Goal: Connect with others: Connect with others

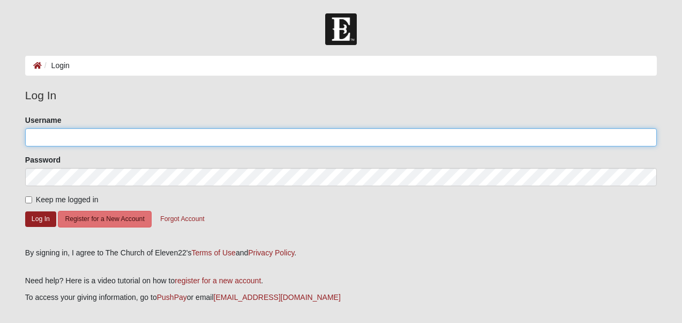
type input "beachgirl71"
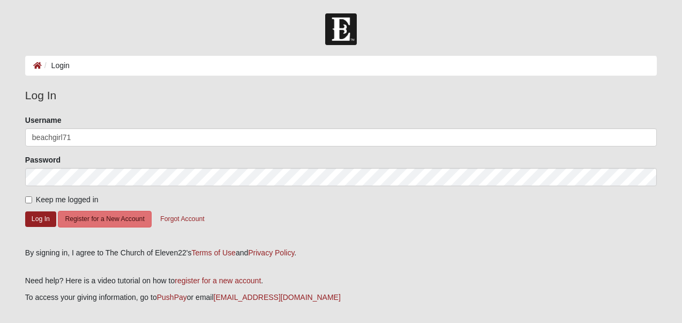
click at [68, 70] on li "Login" at bounding box center [56, 65] width 28 height 11
click at [40, 227] on button "Log In" at bounding box center [40, 219] width 31 height 16
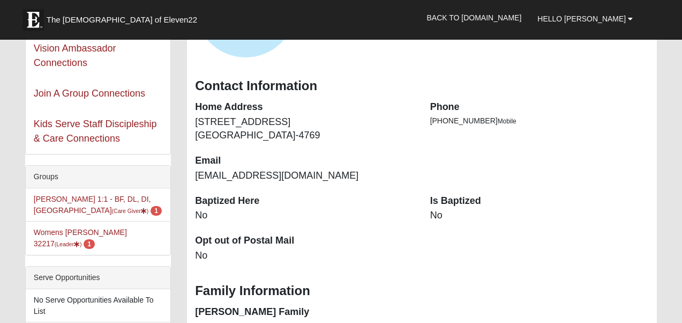
scroll to position [160, 0]
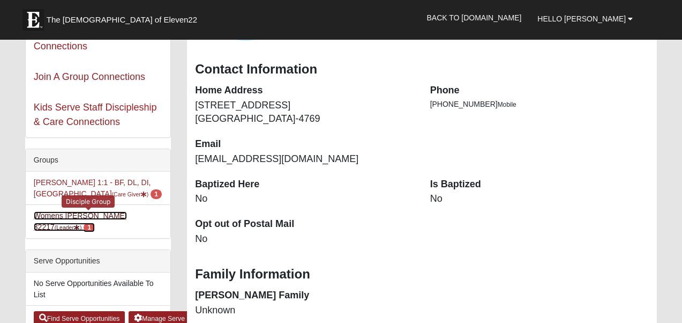
click at [80, 231] on link "Womens [PERSON_NAME] 32217 (Leader ) 1" at bounding box center [80, 221] width 93 height 20
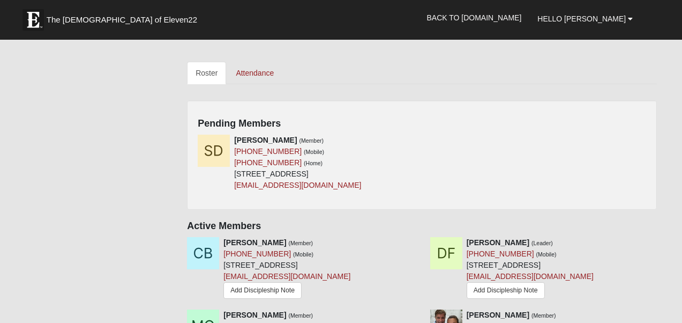
scroll to position [482, 0]
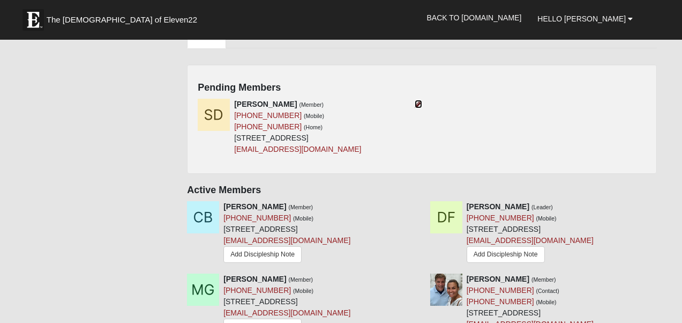
click at [415, 108] on icon at bounding box center [419, 104] width 8 height 8
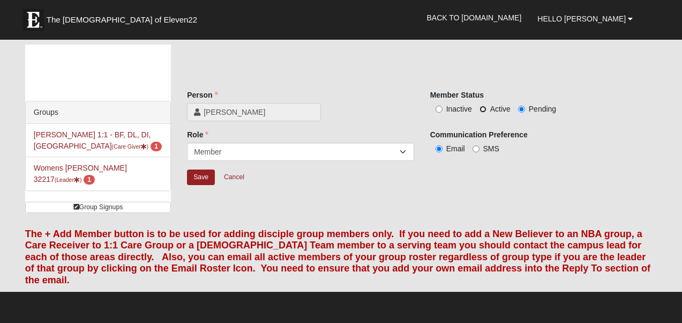
click at [483, 113] on input "Active" at bounding box center [483, 109] width 7 height 7
radio input "true"
click at [202, 185] on input "Save" at bounding box center [201, 177] width 28 height 16
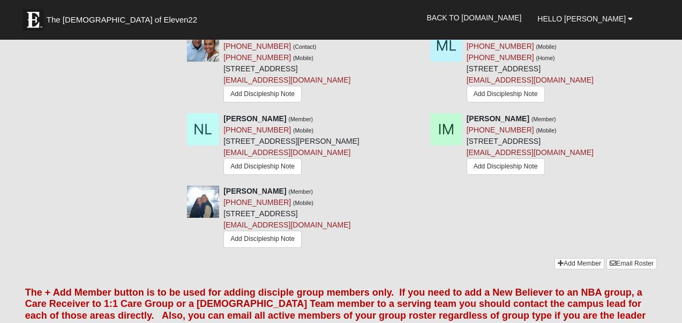
scroll to position [697, 0]
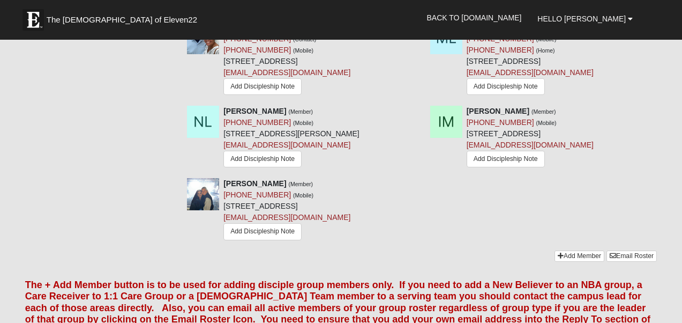
drag, startPoint x: 322, startPoint y: 152, endPoint x: 189, endPoint y: 147, distance: 133.0
copy link "[EMAIL_ADDRESS][DOMAIN_NAME]"
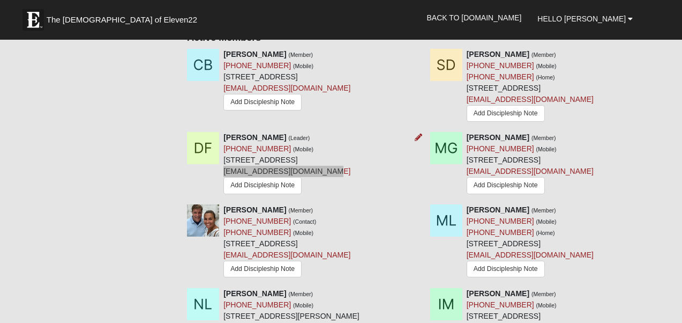
scroll to position [482, 0]
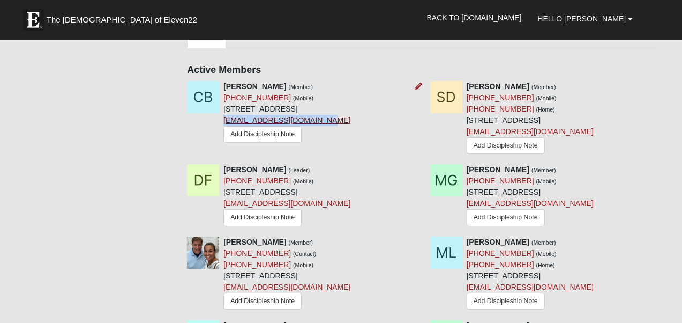
drag, startPoint x: 330, startPoint y: 211, endPoint x: 188, endPoint y: 217, distance: 142.2
click at [224, 145] on div "[PERSON_NAME] (Member) [PHONE_NUMBER] (Mobile) [STREET_ADDRESS] [EMAIL_ADDRESS]…" at bounding box center [287, 113] width 127 height 64
copy link "[EMAIL_ADDRESS][DOMAIN_NAME]"
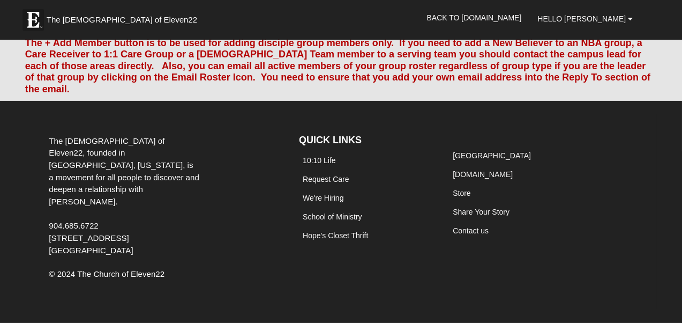
scroll to position [1072, 0]
drag, startPoint x: 305, startPoint y: 173, endPoint x: 187, endPoint y: 175, distance: 118.5
copy link "[EMAIL_ADDRESS][DOMAIN_NAME]"
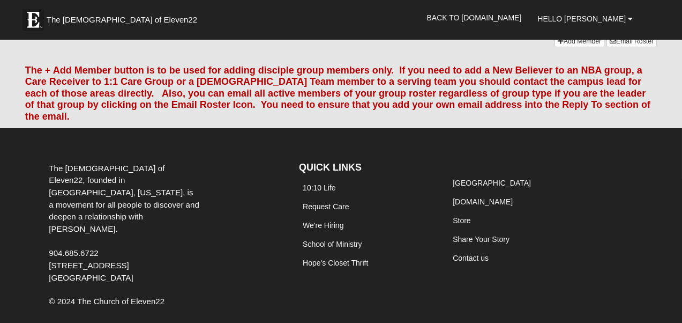
scroll to position [911, 0]
drag, startPoint x: 537, startPoint y: 195, endPoint x: 430, endPoint y: 200, distance: 106.3
copy link "[EMAIL_ADDRESS][DOMAIN_NAME]"
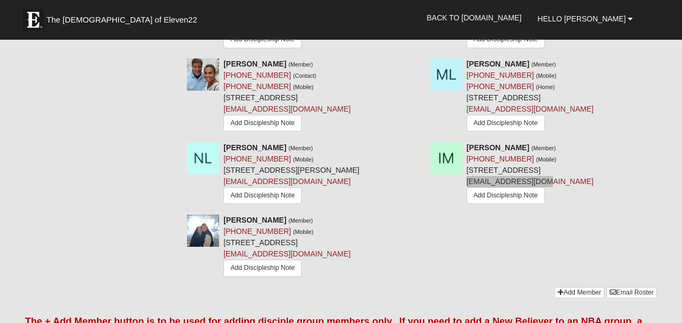
scroll to position [643, 0]
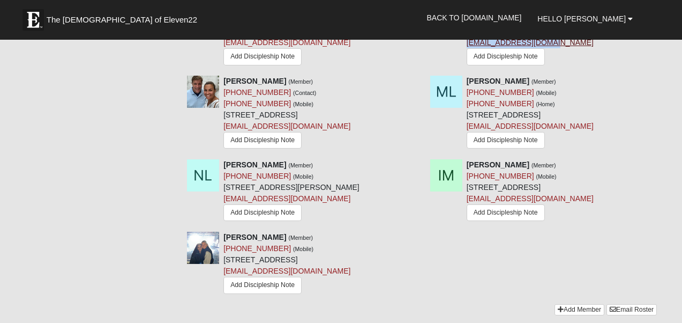
drag, startPoint x: 600, startPoint y: 170, endPoint x: 469, endPoint y: 167, distance: 131.9
click at [469, 68] on div "[PERSON_NAME] (Member) [PHONE_NUMBER] (Mobile) [STREET_ADDRESS] [EMAIL_ADDRESS]…" at bounding box center [530, 35] width 127 height 64
copy link "[EMAIL_ADDRESS][DOMAIN_NAME]"
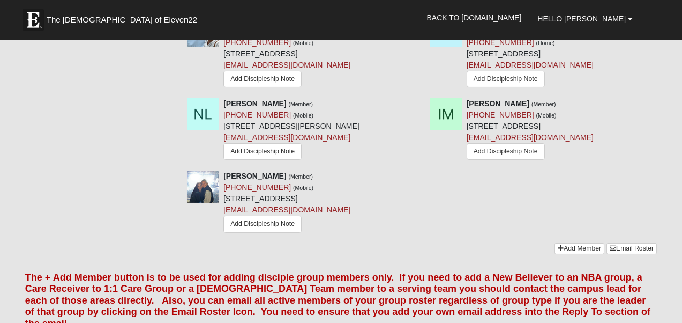
scroll to position [751, 0]
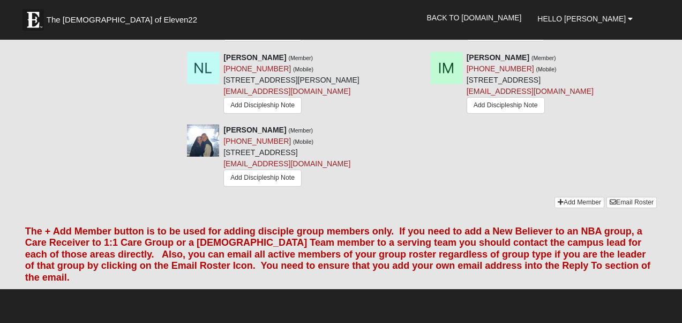
drag, startPoint x: 560, startPoint y: 240, endPoint x: 430, endPoint y: 241, distance: 129.7
click at [467, 44] on div "[PERSON_NAME] (Member) [PHONE_NUMBER] (Mobile) [PHONE_NUMBER] (Home) [STREET_AD…" at bounding box center [530, 6] width 127 height 76
copy link "[EMAIL_ADDRESS][DOMAIN_NAME]"
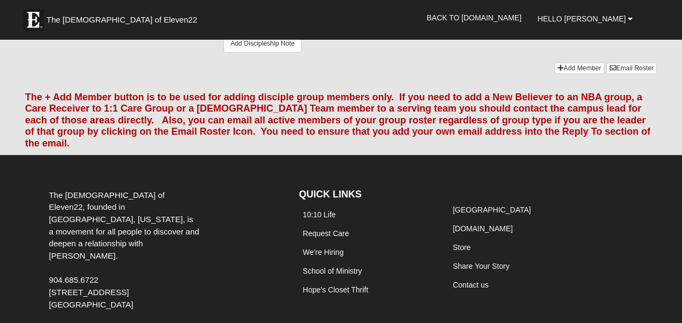
scroll to position [911, 0]
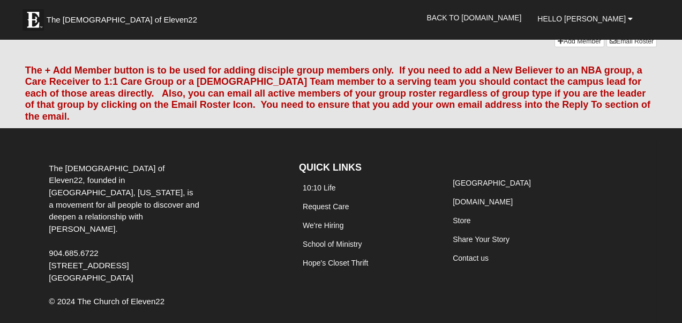
drag, startPoint x: 346, startPoint y: 168, endPoint x: 225, endPoint y: 168, distance: 120.6
copy link "[EMAIL_ADDRESS][DOMAIN_NAME]"
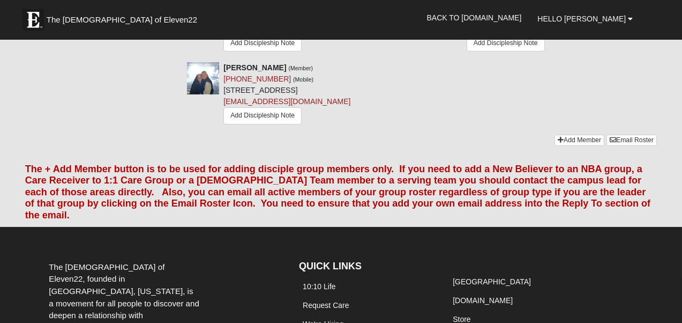
scroll to position [804, 0]
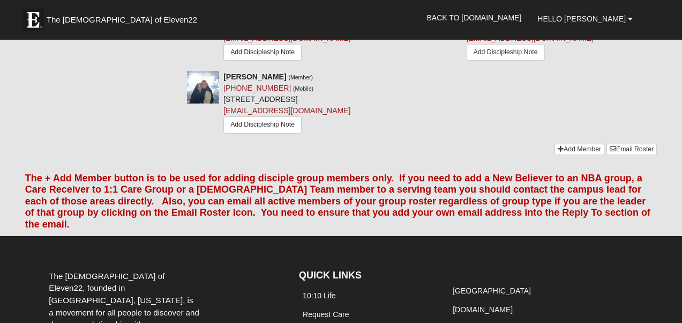
drag, startPoint x: 309, startPoint y: 186, endPoint x: 188, endPoint y: 189, distance: 121.2
copy link "[EMAIL_ADDRESS][DOMAIN_NAME]"
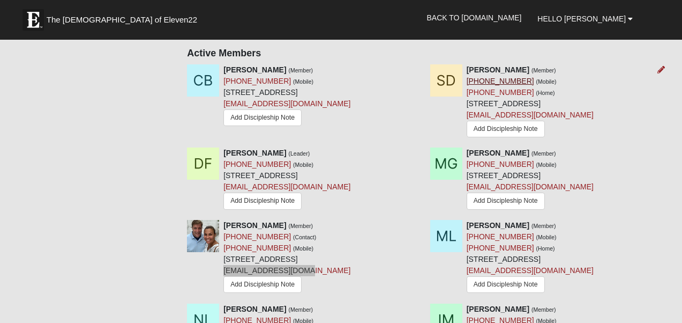
scroll to position [482, 0]
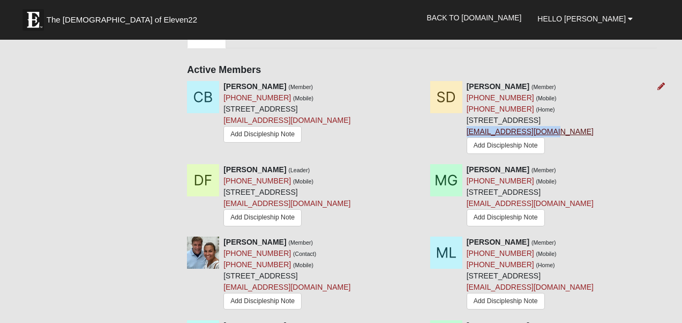
drag, startPoint x: 581, startPoint y: 241, endPoint x: 430, endPoint y: 244, distance: 150.2
click at [467, 157] on div "[PERSON_NAME] (Member) [PHONE_NUMBER] (Mobile) [PHONE_NUMBER] (Home) [STREET_AD…" at bounding box center [530, 119] width 127 height 76
copy link "[EMAIL_ADDRESS][DOMAIN_NAME]"
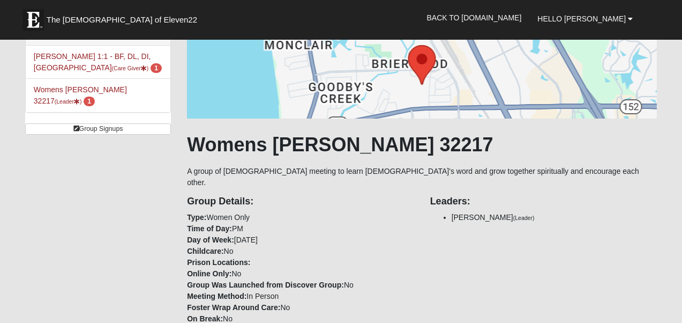
scroll to position [0, 0]
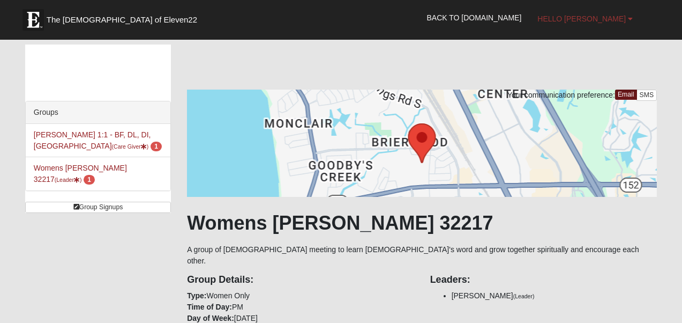
click at [596, 18] on span "Hello [PERSON_NAME]" at bounding box center [582, 18] width 88 height 9
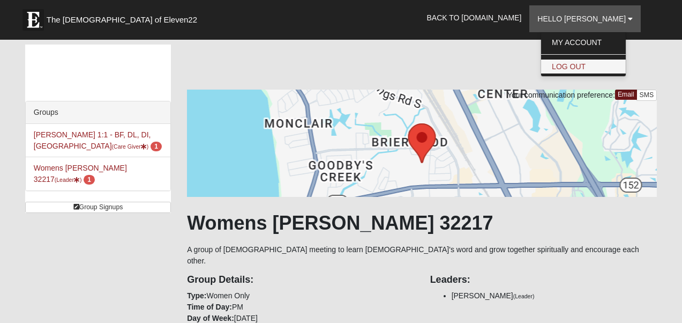
drag, startPoint x: 587, startPoint y: 79, endPoint x: 587, endPoint y: 72, distance: 7.5
click at [587, 72] on ul "My Account Log Out" at bounding box center [584, 54] width 86 height 44
